Goal: Communication & Community: Answer question/provide support

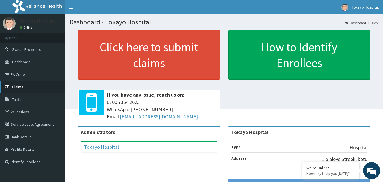
click at [20, 88] on span "Claims" at bounding box center [17, 86] width 11 height 5
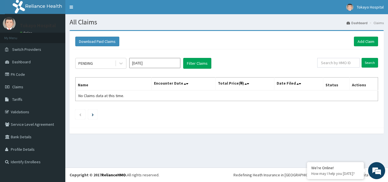
click at [163, 64] on input "Aug 2025" at bounding box center [154, 63] width 51 height 10
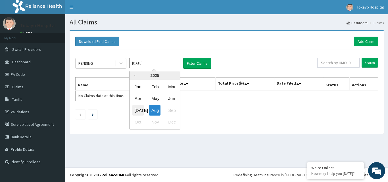
click at [137, 107] on div "Jul" at bounding box center [137, 110] width 11 height 11
type input "Jul 2025"
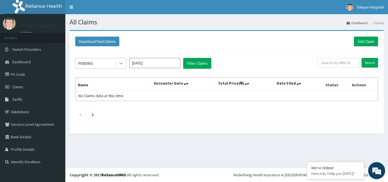
click at [121, 64] on icon at bounding box center [120, 64] width 3 height 2
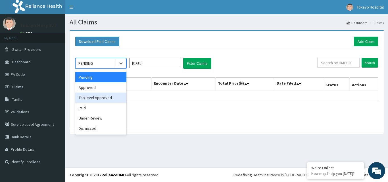
click at [101, 97] on div "Top level Approved" at bounding box center [100, 98] width 51 height 10
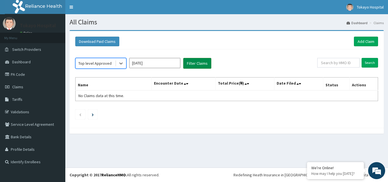
click at [194, 64] on button "Filter Claims" at bounding box center [197, 63] width 28 height 11
click at [120, 63] on icon at bounding box center [121, 63] width 6 height 6
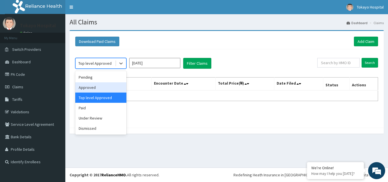
click at [96, 89] on div "Approved" at bounding box center [100, 87] width 51 height 10
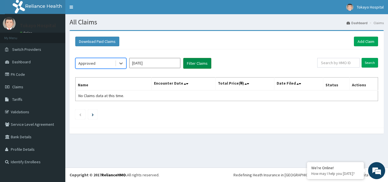
click at [189, 66] on button "Filter Claims" at bounding box center [197, 63] width 28 height 11
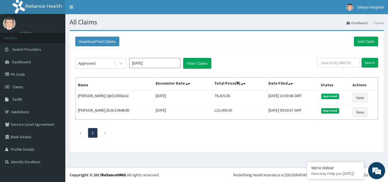
click at [315, 73] on div "Approved Jul 2025 Filter Claims Search Name Encounter Date Total Price(₦) Date …" at bounding box center [226, 96] width 308 height 94
click at [377, 166] on em at bounding box center [376, 170] width 15 height 15
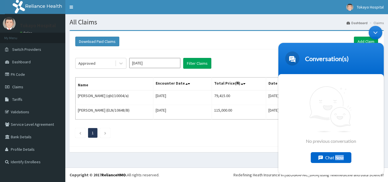
drag, startPoint x: 652, startPoint y: 189, endPoint x: 336, endPoint y: 155, distance: 317.7
click at [336, 155] on div "No previous conversation Chat Now" at bounding box center [330, 124] width 105 height 101
click at [336, 155] on div "Chat Now" at bounding box center [330, 157] width 41 height 11
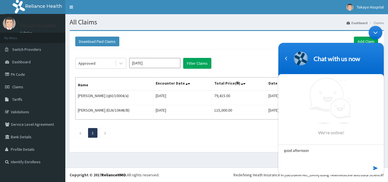
type textarea "good afternoon"
click at [374, 167] on em at bounding box center [375, 168] width 5 height 8
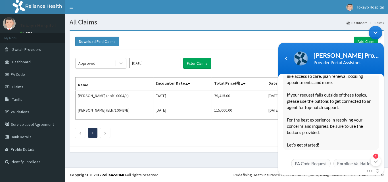
scroll to position [112, 0]
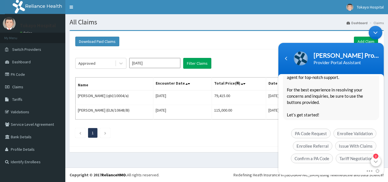
click at [376, 155] on em "2" at bounding box center [375, 156] width 5 height 5
click at [351, 141] on span "Issue With Claims" at bounding box center [355, 146] width 41 height 10
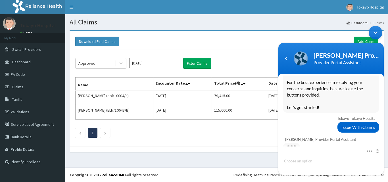
scroll to position [135, 0]
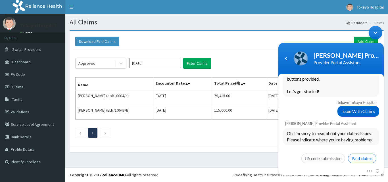
click at [362, 154] on span "Paid claims" at bounding box center [362, 159] width 28 height 10
click at [362, 153] on div "Mute Send email" at bounding box center [330, 151] width 105 height 7
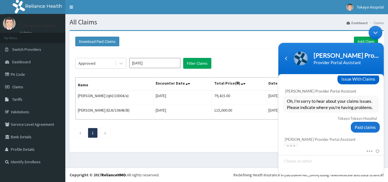
click at [362, 153] on div "Mute Send email" at bounding box center [330, 151] width 105 height 7
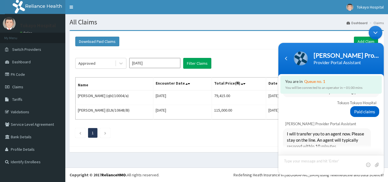
scroll to position [228, 0]
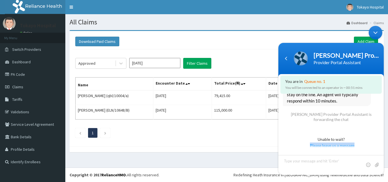
click at [383, 132] on div "Tokayo Tokayo Hospital good afternoon Naomi Provider Portal Assistant Hello Tok…" at bounding box center [330, 111] width 105 height 72
click at [300, 161] on textarea "Type your message and hit 'Enter'" at bounding box center [330, 165] width 105 height 20
click at [318, 160] on textarea "Thank you, please chated" at bounding box center [330, 165] width 105 height 20
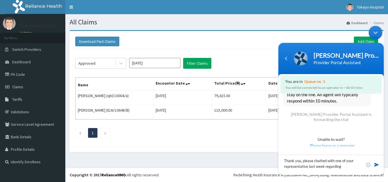
click at [362, 147] on div "Thank you, please chatted with one of your representative last week regarding" at bounding box center [330, 161] width 105 height 28
click at [312, 161] on textarea "Thank you, please chatted with one of your representative last week regarding" at bounding box center [330, 165] width 105 height 20
click at [99, 150] on div at bounding box center [227, 149] width 314 height 6
click at [316, 161] on textarea "Thank you, please w chatted with one of your representative last week regarding" at bounding box center [330, 165] width 105 height 20
click at [349, 166] on textarea "Thank you, please we chatted with one of your representative last week regarding" at bounding box center [330, 165] width 105 height 20
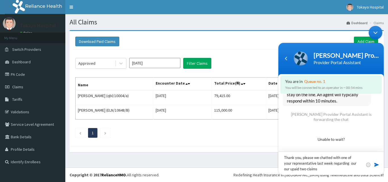
click at [292, 169] on textarea "Thank you, please we chatted with one of your representative last week regardin…" at bounding box center [330, 163] width 105 height 23
click at [320, 169] on textarea "Thank you, please we chatted with one of your representative last week regardin…" at bounding box center [330, 163] width 105 height 23
click at [319, 170] on textarea "Thank you, please we chatted with one of your representative last week regardin…" at bounding box center [330, 160] width 105 height 29
click at [335, 170] on textarea "Thank you, please we chatted with one of your representative last week regardin…" at bounding box center [330, 160] width 105 height 29
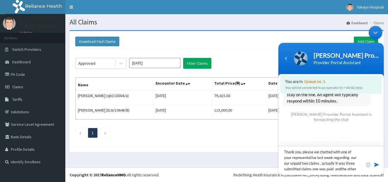
click at [340, 168] on textarea "Thank you, please we chatted with one of your representative last week regardin…" at bounding box center [330, 160] width 105 height 29
click at [345, 169] on textarea "Thank you, please we chatted with one of your representative last week regardin…" at bounding box center [330, 160] width 105 height 29
click at [349, 169] on textarea "Thank you, please we chatted with one of your representative last week regardin…" at bounding box center [330, 160] width 105 height 29
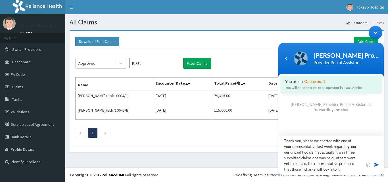
scroll to position [248, 0]
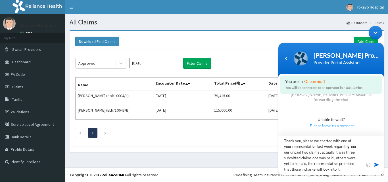
click at [308, 152] on textarea "Thank you, please we chatted with one of your representative last week regardin…" at bounding box center [330, 155] width 105 height 40
click at [289, 153] on textarea "Thank you, please we chatted with one of your representative last week regardin…" at bounding box center [330, 155] width 105 height 40
click at [303, 169] on textarea "Thank you, please we chatted with one of your representative last week regardin…" at bounding box center [330, 155] width 105 height 40
click at [346, 169] on textarea "Thank you, please we chatted with one of your representative last week regardin…" at bounding box center [330, 155] width 105 height 40
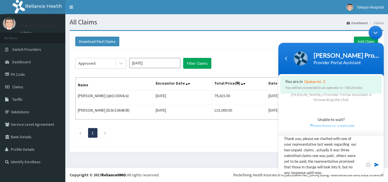
click at [309, 172] on textarea "Thank you, please we chatted with one of your representative last week regardin…" at bounding box center [330, 155] width 105 height 40
click at [322, 173] on textarea "Thank you, please we chatted with one of your representative last week regardin…" at bounding box center [330, 155] width 105 height 40
click at [351, 173] on textarea "Thank you, please we chatted with one of your representative last week regardin…" at bounding box center [330, 155] width 105 height 40
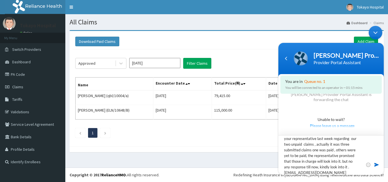
type textarea "Thank you, please we chatted with one of your representative last week regardin…"
click at [376, 163] on span at bounding box center [377, 165] width 6 height 6
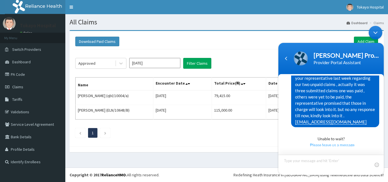
scroll to position [307, 0]
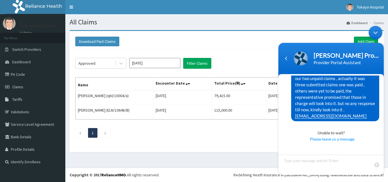
drag, startPoint x: 382, startPoint y: 137, endPoint x: 382, endPoint y: 142, distance: 5.4
click at [382, 142] on div "Unable to wait? Please leave us a message" at bounding box center [330, 133] width 105 height 24
click at [337, 137] on span "Please leave us a message" at bounding box center [331, 139] width 93 height 6
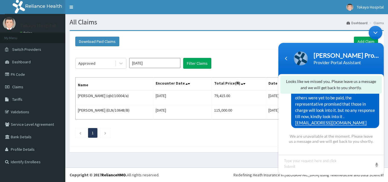
scroll to position [304, 0]
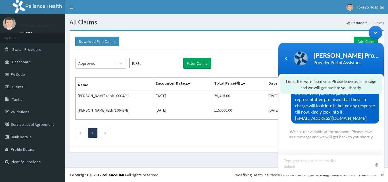
click at [325, 162] on textarea "Type your message and hit 'Enter'" at bounding box center [330, 165] width 105 height 20
type textarea "hello"
click at [375, 163] on span at bounding box center [377, 165] width 6 height 6
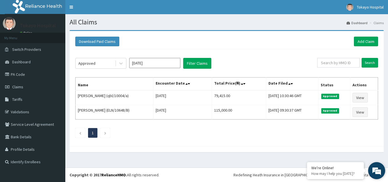
click at [375, 169] on em at bounding box center [376, 170] width 15 height 15
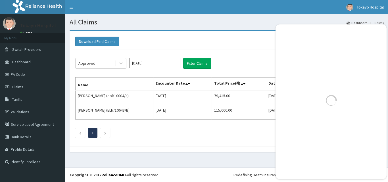
scroll to position [0, 0]
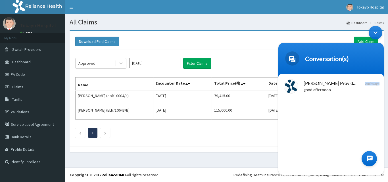
drag, startPoint x: 651, startPoint y: 192, endPoint x: 368, endPoint y: 156, distance: 284.3
click at [368, 156] on section "Conversation(s) We're online! Naomi Provider Portal Assistant good afternoon 2 …" at bounding box center [330, 109] width 105 height 132
click at [315, 88] on div "good afternoon" at bounding box center [339, 90] width 72 height 7
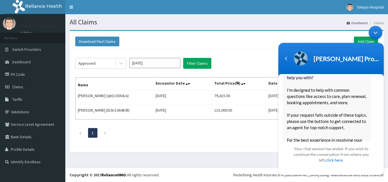
scroll to position [60, 0]
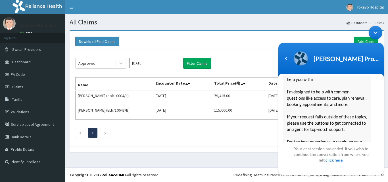
click at [245, 137] on ul "1" at bounding box center [226, 133] width 303 height 10
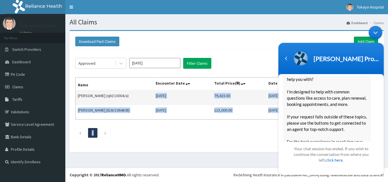
click at [151, 101] on div "Approved Jul 2025 Filter Claims Search Name Encounter Date Total Price(₦) Date …" at bounding box center [226, 96] width 308 height 94
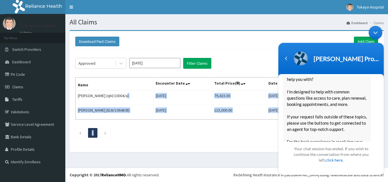
click at [186, 135] on ul "1" at bounding box center [226, 133] width 303 height 10
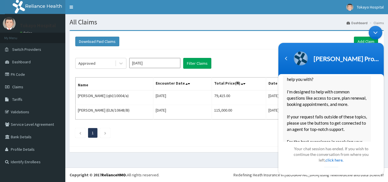
click at [383, 90] on div "Tokayo Tokayo Hospital good afternoon Naomi Provider Portal Assistant Hello Tok…" at bounding box center [330, 108] width 105 height 66
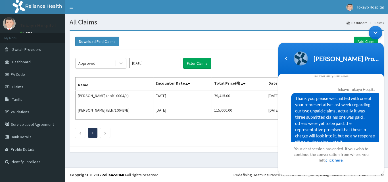
scroll to position [321, 0]
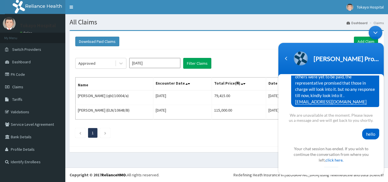
click at [308, 138] on div "hello" at bounding box center [331, 134] width 96 height 11
click at [383, 134] on body "Naomi Provider Portal Assistant Tokayo Tokayo Hospital good afternoon Naomi Pro…" at bounding box center [330, 100] width 111 height 155
drag, startPoint x: 383, startPoint y: 134, endPoint x: 663, endPoint y: 166, distance: 281.4
click at [383, 133] on body "Naomi Provider Portal Assistant Tokayo Tokayo Hospital good afternoon Naomi Pro…" at bounding box center [330, 100] width 111 height 155
click at [373, 32] on div "Minimize live chat window" at bounding box center [375, 33] width 14 height 14
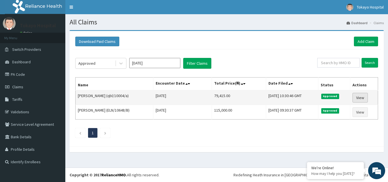
click at [363, 95] on link "View" at bounding box center [359, 98] width 15 height 10
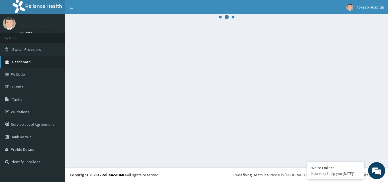
click at [28, 58] on link "Dashboard" at bounding box center [32, 62] width 65 height 12
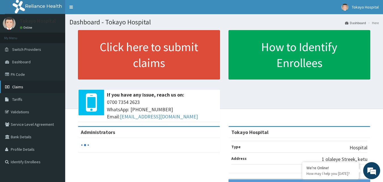
click at [19, 85] on span "Claims" at bounding box center [17, 86] width 11 height 5
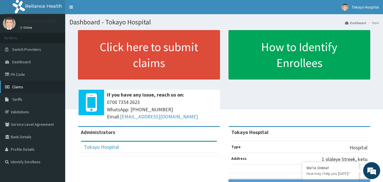
click at [21, 84] on link "Claims" at bounding box center [32, 87] width 65 height 12
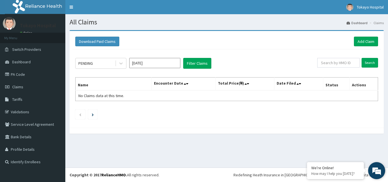
click at [377, 167] on em at bounding box center [376, 170] width 15 height 15
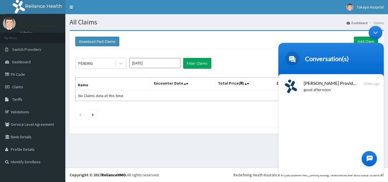
click at [377, 167] on div "[PERSON_NAME] Provider Portal Assistant good afternoon 13 mins ago" at bounding box center [330, 124] width 105 height 101
drag, startPoint x: 339, startPoint y: 139, endPoint x: 327, endPoint y: 132, distance: 14.7
click at [327, 132] on div "[PERSON_NAME] Provider Portal Assistant good afternoon 13 mins ago" at bounding box center [330, 124] width 105 height 101
click at [313, 85] on span "[PERSON_NAME] Provider Portal Assistant" at bounding box center [330, 83] width 54 height 8
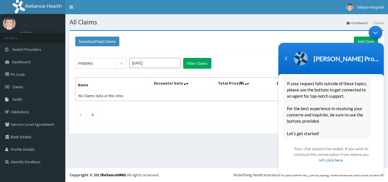
scroll to position [91, 0]
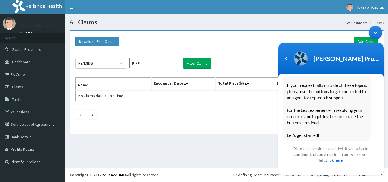
click at [375, 32] on div "Minimize live chat window" at bounding box center [375, 33] width 14 height 14
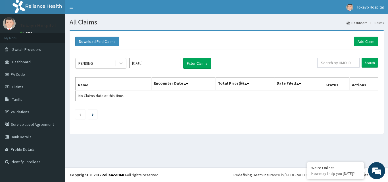
click at [156, 64] on input "Aug 2025" at bounding box center [154, 63] width 51 height 10
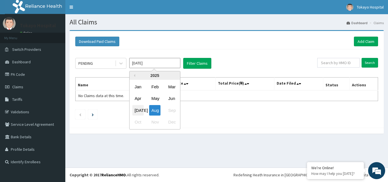
click at [139, 108] on div "Jul" at bounding box center [137, 110] width 11 height 11
type input "Jul 2025"
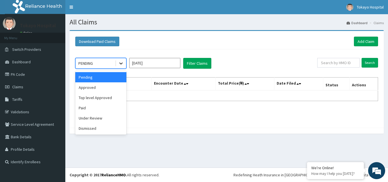
click at [121, 61] on icon at bounding box center [121, 63] width 6 height 6
click at [91, 89] on div "Approved" at bounding box center [100, 87] width 51 height 10
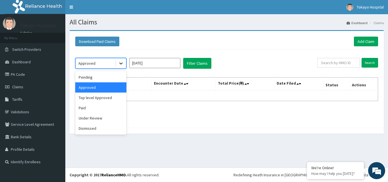
click at [121, 62] on icon at bounding box center [121, 63] width 6 height 6
click at [108, 97] on div "Top level Approved" at bounding box center [100, 98] width 51 height 10
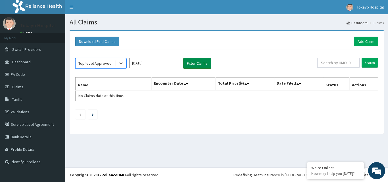
click at [199, 60] on button "Filter Claims" at bounding box center [197, 63] width 28 height 11
click at [121, 63] on icon at bounding box center [121, 63] width 6 height 6
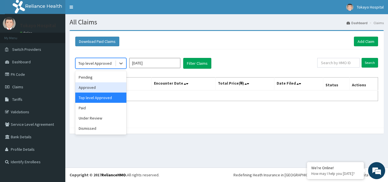
click at [102, 86] on div "Approved" at bounding box center [100, 87] width 51 height 10
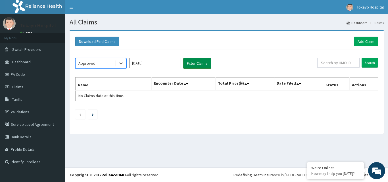
click at [197, 62] on button "Filter Claims" at bounding box center [197, 63] width 28 height 11
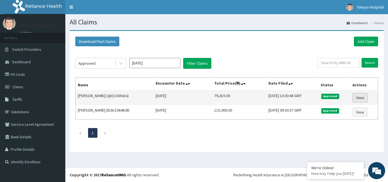
click at [363, 97] on link "View" at bounding box center [359, 98] width 15 height 10
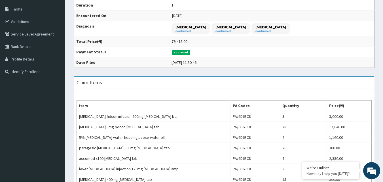
scroll to position [95, 0]
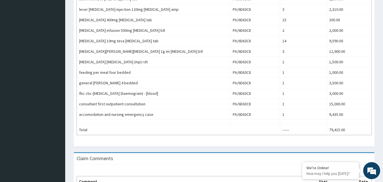
drag, startPoint x: 385, startPoint y: 69, endPoint x: 387, endPoint y: 125, distance: 55.7
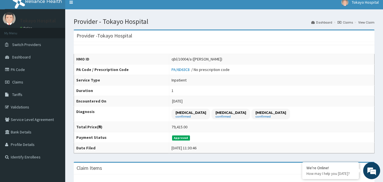
scroll to position [0, 0]
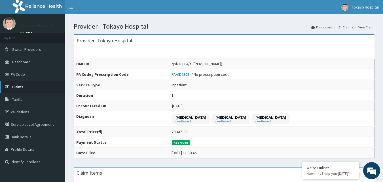
click at [27, 84] on link "Claims" at bounding box center [32, 87] width 65 height 12
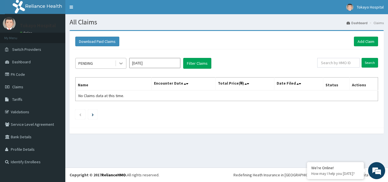
click at [118, 65] on icon at bounding box center [121, 63] width 6 height 6
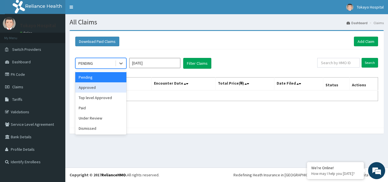
click at [101, 87] on div "Approved" at bounding box center [100, 87] width 51 height 10
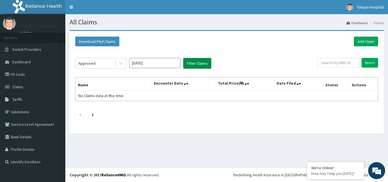
click at [197, 62] on button "Filter Claims" at bounding box center [197, 63] width 28 height 11
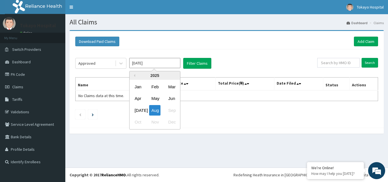
click at [169, 62] on input "Aug 2025" at bounding box center [154, 63] width 51 height 10
click at [140, 108] on div "Jul" at bounding box center [137, 110] width 11 height 11
type input "Jul 2025"
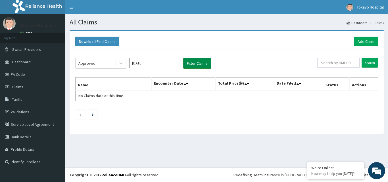
click at [200, 61] on button "Filter Claims" at bounding box center [197, 63] width 28 height 11
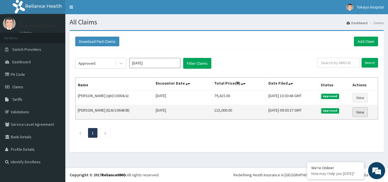
click at [365, 109] on link "View" at bounding box center [359, 112] width 15 height 10
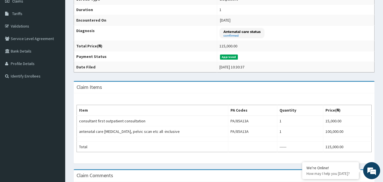
drag, startPoint x: 0, startPoint y: 0, endPoint x: 387, endPoint y: 85, distance: 396.7
click at [383, 85] on html "R EL Toggle navigation Tokayo Hospital Tokayo Hospital - [EMAIL_ADDRESS][DOMAIN…" at bounding box center [191, 90] width 383 height 352
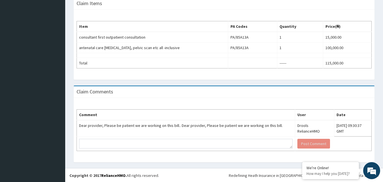
scroll to position [170, 0]
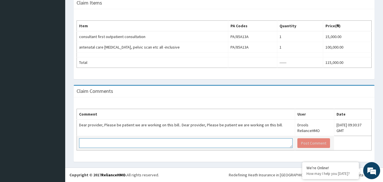
click at [132, 145] on textarea at bounding box center [186, 143] width 214 height 10
type textarea "h"
click at [155, 143] on textarea "good afternoon, please we are yet to" at bounding box center [186, 143] width 214 height 10
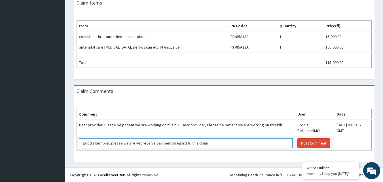
click at [170, 142] on textarea "good afternoon, please we are yet receive payment inregard to this claim" at bounding box center [186, 143] width 214 height 10
type textarea "good afternoon, please we are yet receive payment in regard to this claim"
click at [298, 141] on button "Post Comment" at bounding box center [314, 143] width 33 height 10
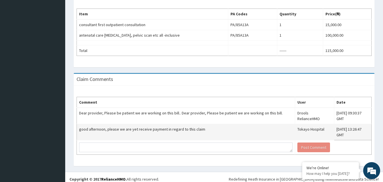
scroll to position [184, 0]
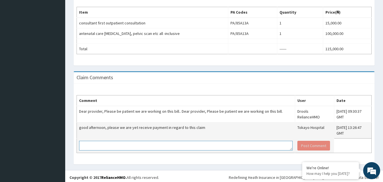
click at [89, 145] on textarea at bounding box center [186, 146] width 214 height 10
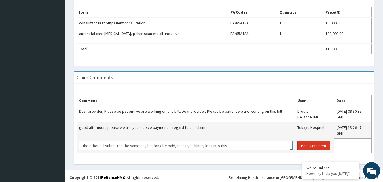
type textarea "the other bill submitted the same day has long be paid, thank you kindly look i…"
click at [298, 144] on button "Post Comment" at bounding box center [314, 146] width 33 height 10
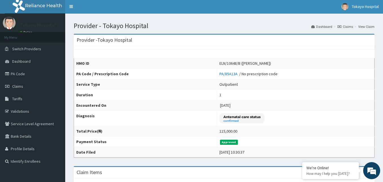
scroll to position [0, 0]
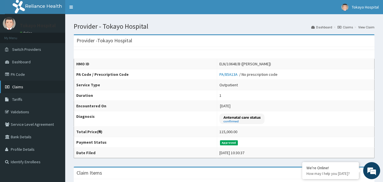
click at [18, 84] on link "Claims" at bounding box center [32, 87] width 65 height 12
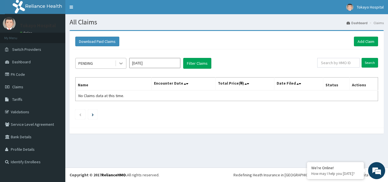
click at [121, 63] on icon at bounding box center [121, 63] width 6 height 6
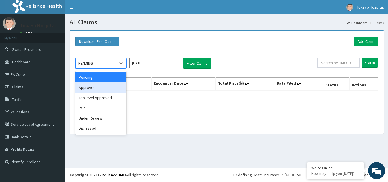
click at [99, 89] on div "Approved" at bounding box center [100, 87] width 51 height 10
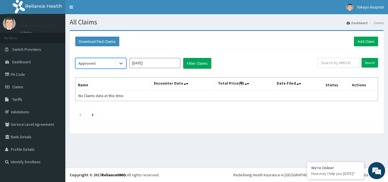
click at [167, 65] on input "[DATE]" at bounding box center [154, 63] width 51 height 10
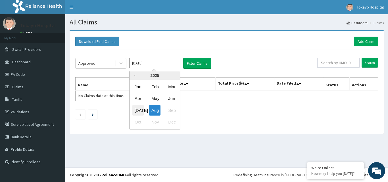
click at [139, 108] on div "[DATE]" at bounding box center [137, 110] width 11 height 11
type input "[DATE]"
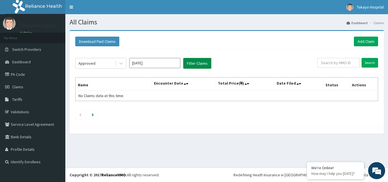
click at [196, 62] on button "Filter Claims" at bounding box center [197, 63] width 28 height 11
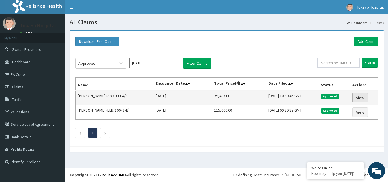
click at [364, 96] on link "View" at bounding box center [359, 98] width 15 height 10
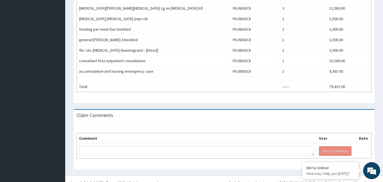
scroll to position [301, 0]
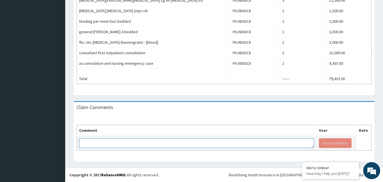
click at [103, 141] on textarea at bounding box center [196, 143] width 235 height 10
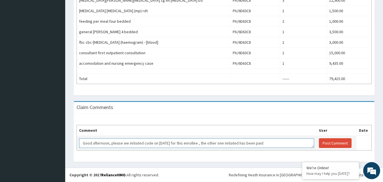
click at [158, 144] on textarea "Good afternoon, please we initiated code on [DATE] for this enrollee , the othe…" at bounding box center [196, 143] width 235 height 10
click at [261, 145] on textarea "Good afternoon, please we initiated code on [DATE] for this enrollee , the othe…" at bounding box center [196, 143] width 235 height 10
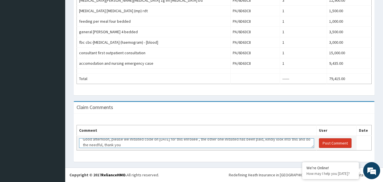
type textarea "Good afternoon, please we initiated code on [DATE] for this enrollee , the othe…"
click at [325, 141] on button "Post Comment" at bounding box center [335, 143] width 33 height 10
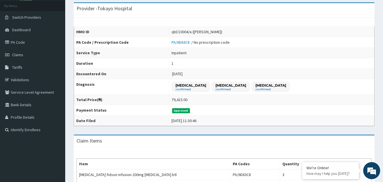
scroll to position [0, 0]
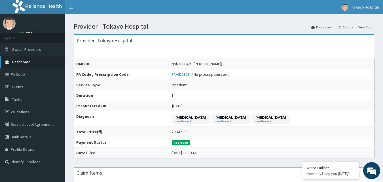
click at [25, 58] on link "Dashboard" at bounding box center [32, 62] width 65 height 12
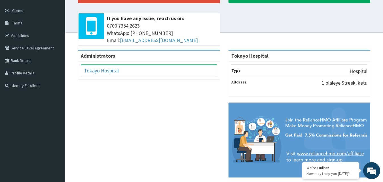
scroll to position [87, 0]
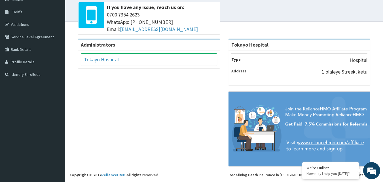
drag, startPoint x: 385, startPoint y: 54, endPoint x: 385, endPoint y: 120, distance: 65.6
click at [383, 120] on html "RelianceHMO Provider Portal | Dashboard R EL Toggle navigation Tokayo Hospital …" at bounding box center [191, 47] width 383 height 269
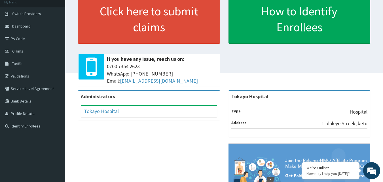
scroll to position [0, 0]
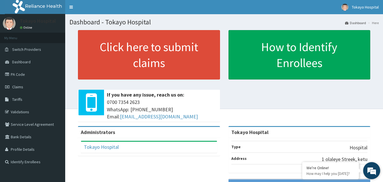
click at [370, 170] on em at bounding box center [371, 170] width 15 height 15
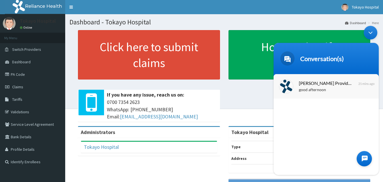
click at [315, 85] on span "Naomi Provider Portal Assistant" at bounding box center [326, 83] width 54 height 8
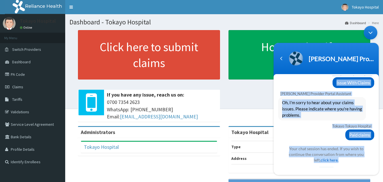
drag, startPoint x: 378, startPoint y: 79, endPoint x: 343, endPoint y: 165, distance: 92.1
click at [343, 165] on section "Tokayo Tokayo Hospital good afternoon Naomi Provider Portal Assistant Hello Tok…" at bounding box center [326, 124] width 105 height 101
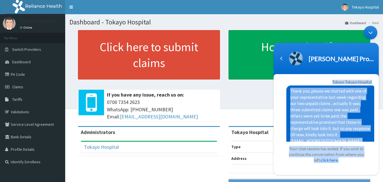
click at [296, 167] on div at bounding box center [326, 167] width 85 height 0
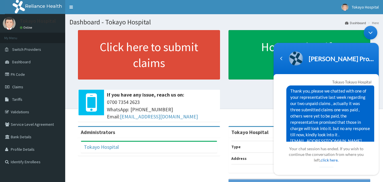
click at [372, 31] on div "Minimize live chat window" at bounding box center [371, 33] width 14 height 14
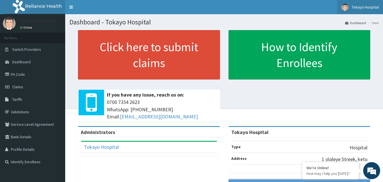
click at [345, 6] on img at bounding box center [345, 7] width 7 height 7
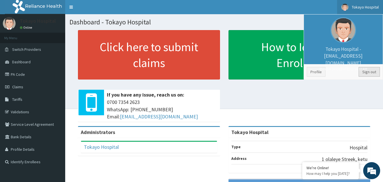
click at [369, 70] on link "Sign out" at bounding box center [369, 72] width 21 height 10
